Goal: Register for event/course

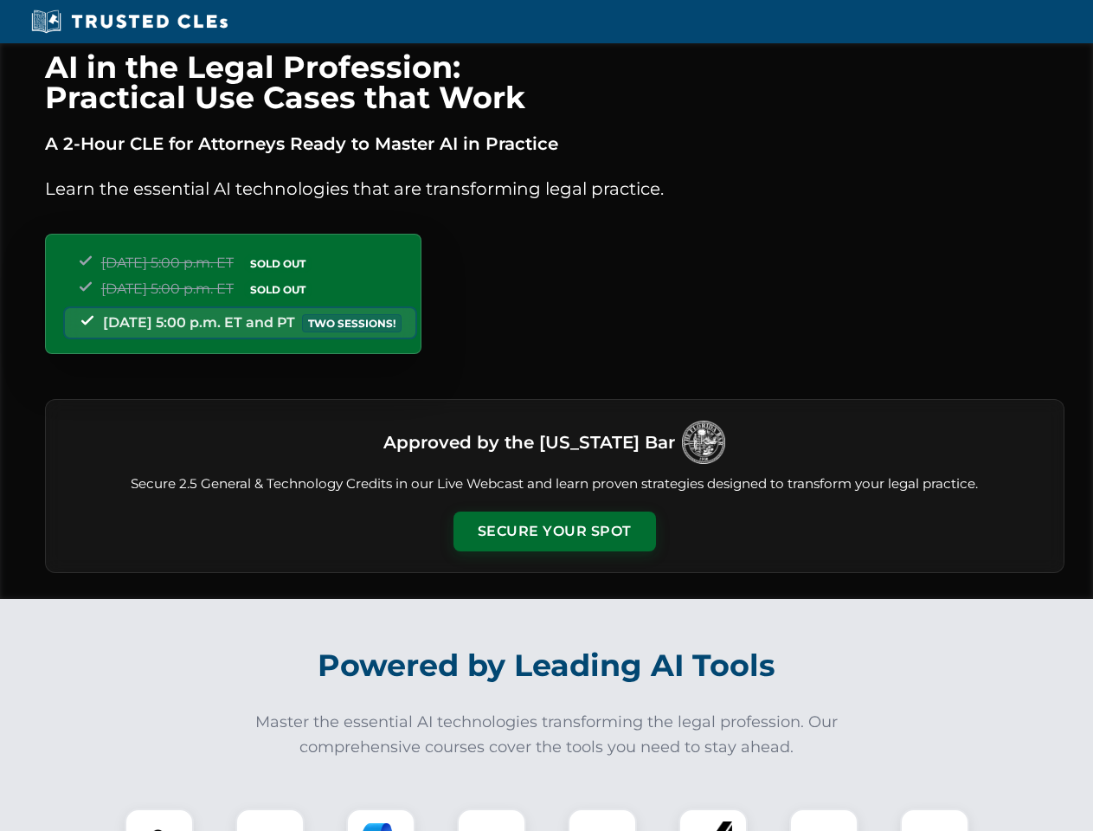
click at [554, 531] on button "Secure Your Spot" at bounding box center [555, 531] width 203 height 40
click at [159, 820] on img at bounding box center [159, 843] width 50 height 50
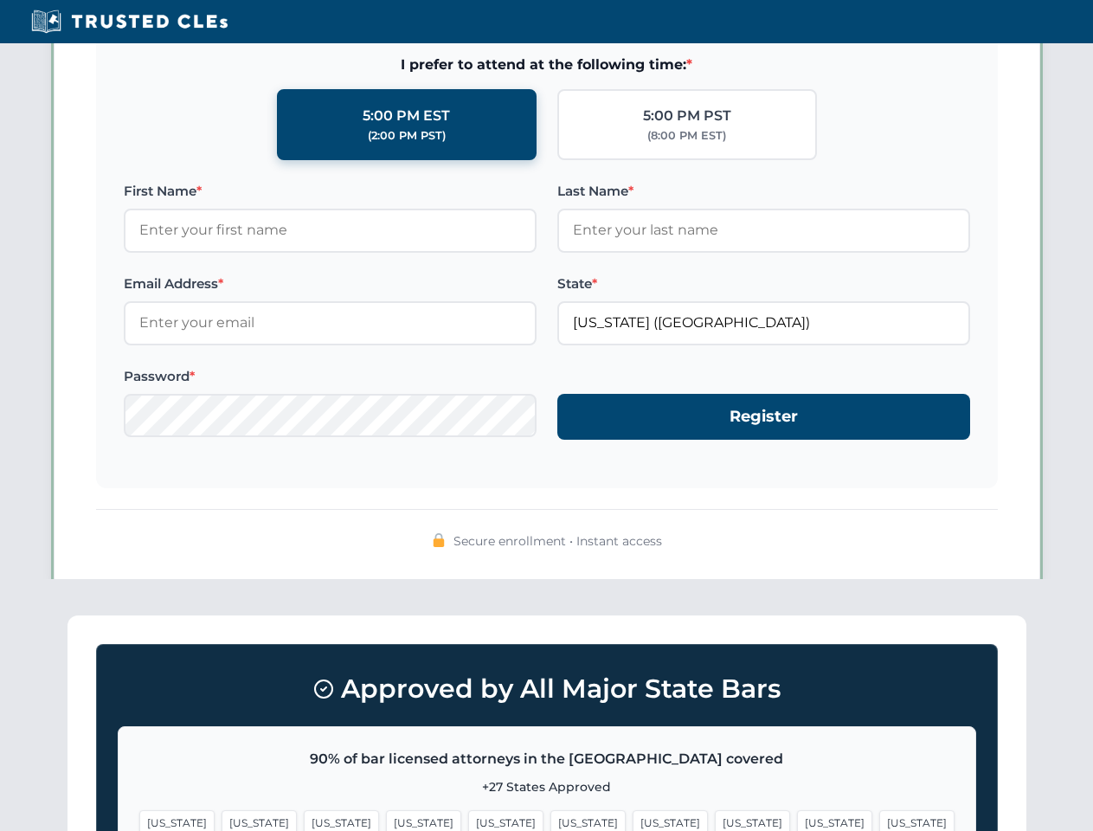
click at [633, 820] on span "[US_STATE]" at bounding box center [670, 822] width 75 height 25
click at [797, 820] on span "[US_STATE]" at bounding box center [834, 822] width 75 height 25
